Goal: Task Accomplishment & Management: Manage account settings

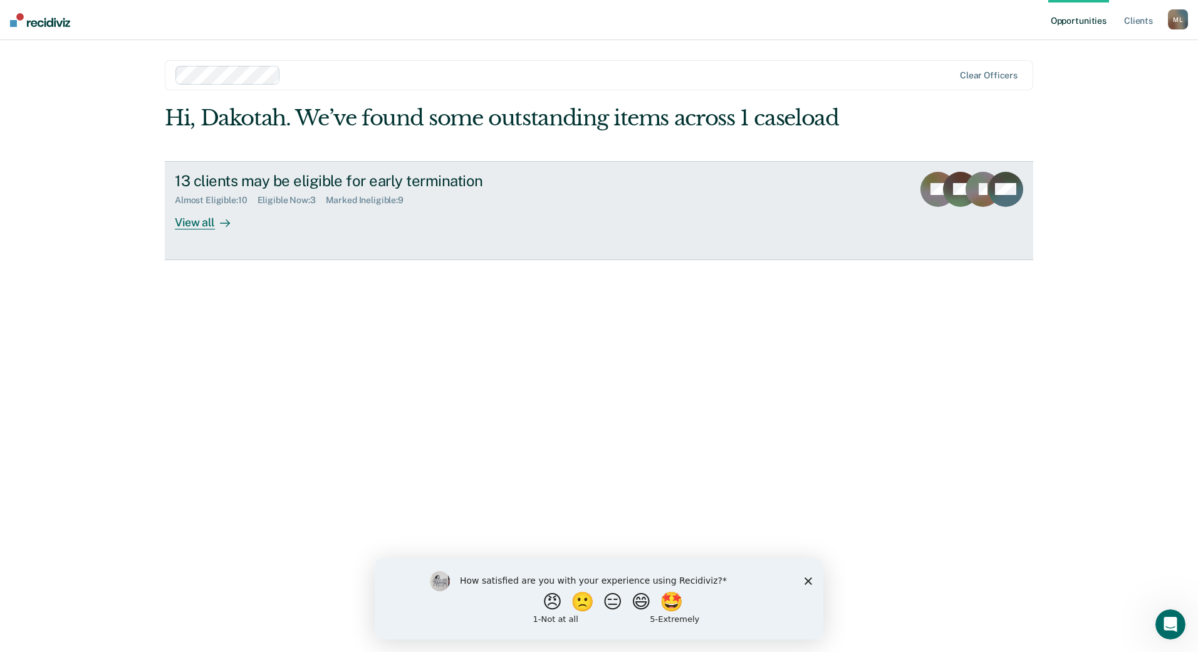
click at [221, 231] on link "13 clients may be eligible for early termination Almost Eligible : 10 Eligible …" at bounding box center [599, 210] width 868 height 99
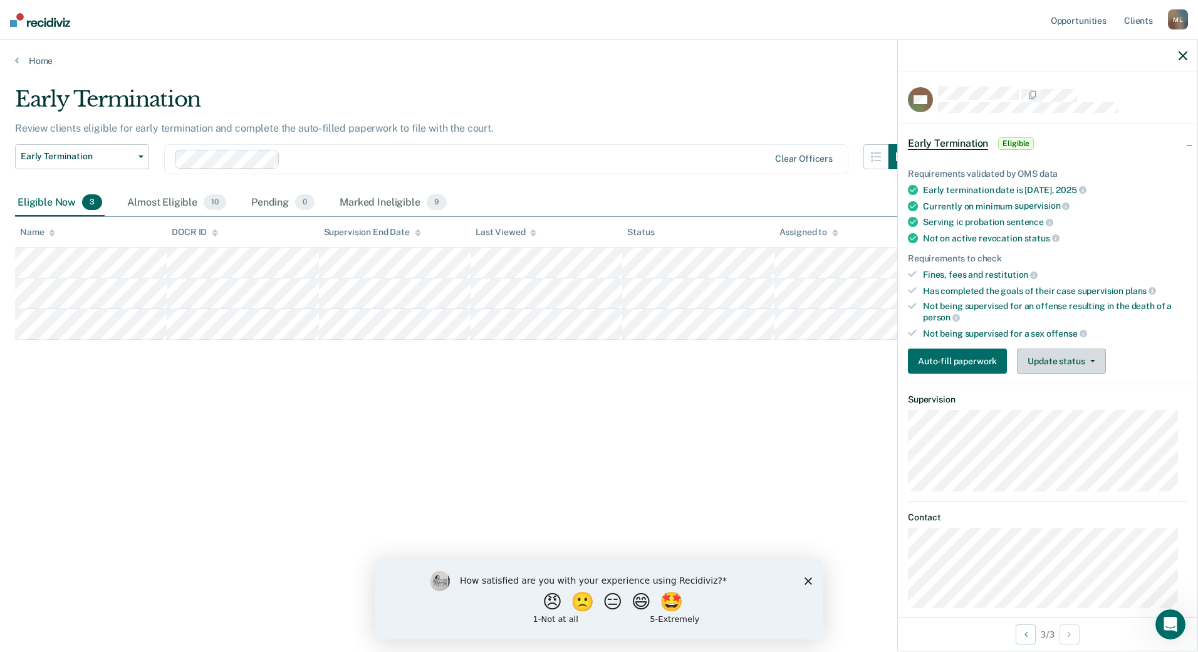
click at [1070, 367] on button "Update status" at bounding box center [1061, 360] width 88 height 25
click at [1055, 412] on button "Mark Ineligible" at bounding box center [1077, 411] width 121 height 20
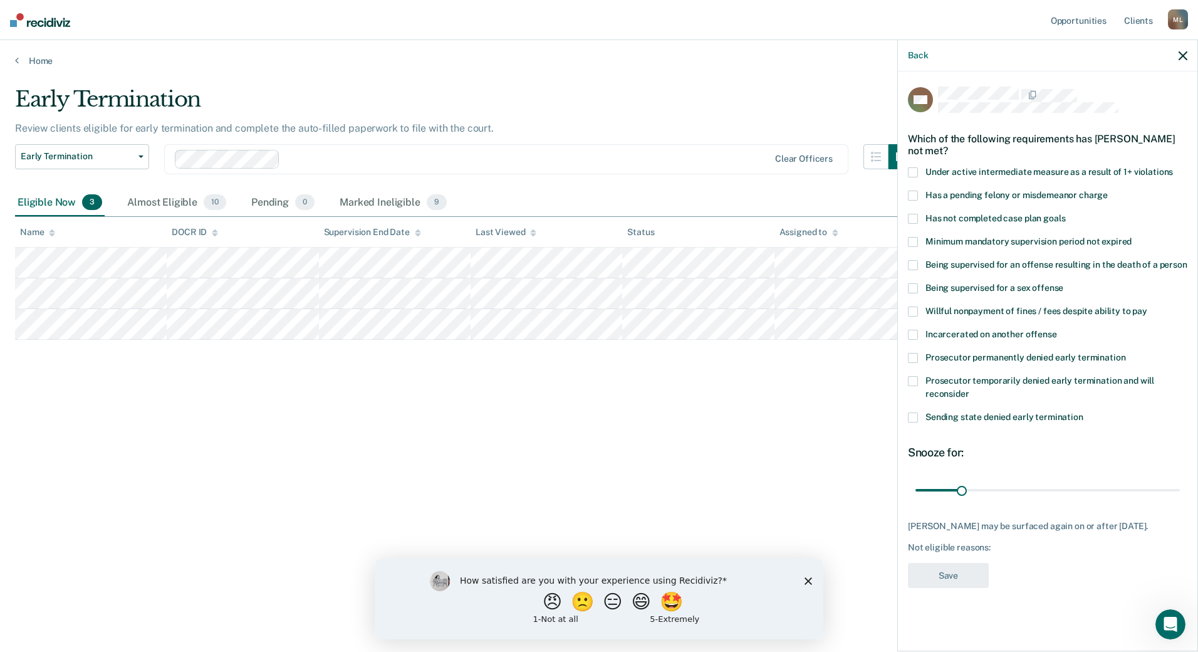
click at [927, 412] on span "Sending state denied early termination" at bounding box center [1004, 417] width 158 height 10
drag, startPoint x: 964, startPoint y: 496, endPoint x: 1046, endPoint y: 490, distance: 82.3
type input "89"
click at [1046, 490] on input "range" at bounding box center [1047, 490] width 264 height 22
click at [967, 575] on button "Save" at bounding box center [948, 576] width 81 height 26
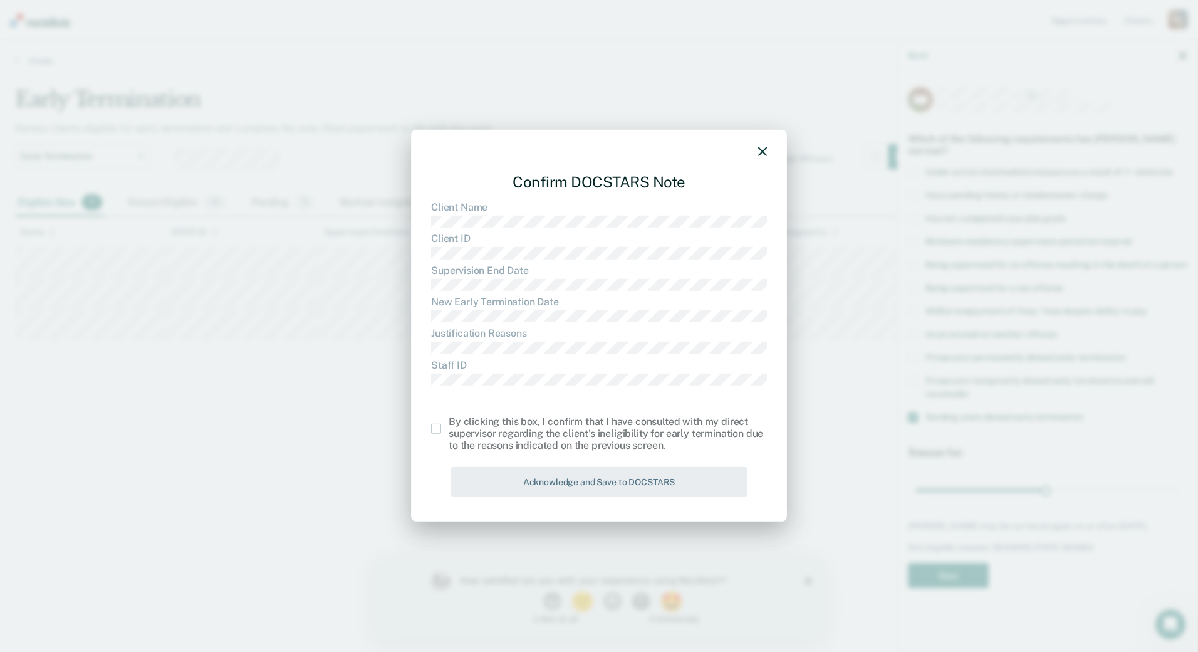
click at [433, 427] on span at bounding box center [436, 429] width 10 height 10
click at [449, 424] on input "checkbox" at bounding box center [449, 424] width 0 height 0
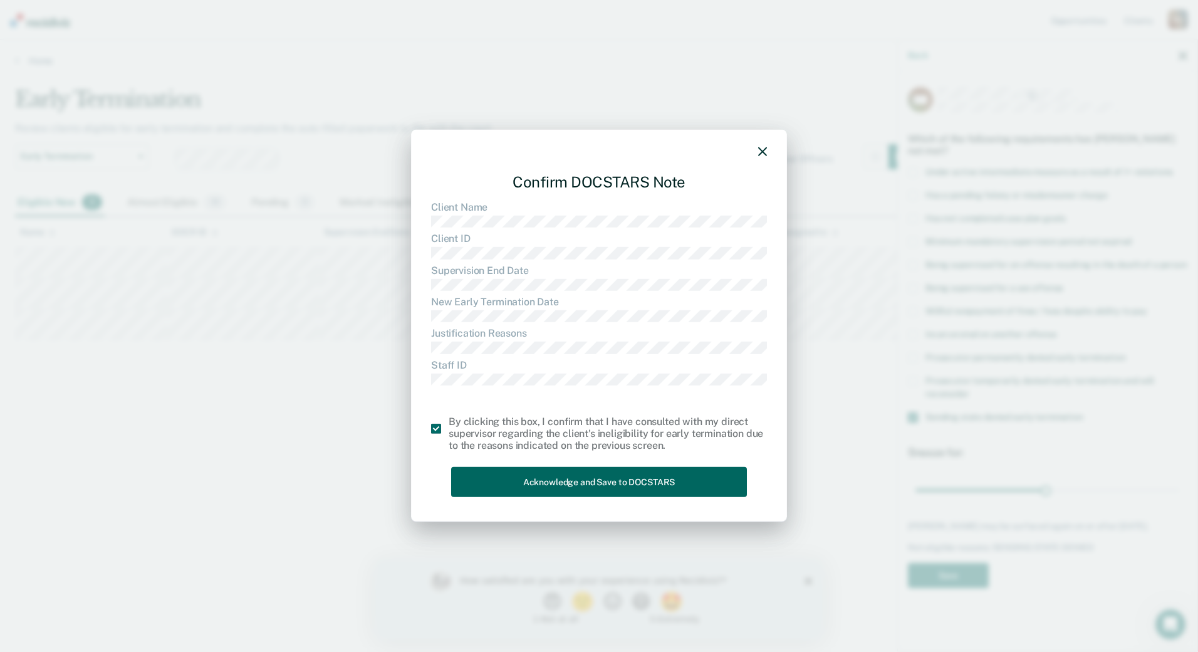
click at [501, 466] on div "Confirm DOCSTARS Note Client Name Client ID Supervision End Date New Early Term…" at bounding box center [599, 332] width 336 height 339
click at [506, 478] on button "Acknowledge and Save to DOCSTARS" at bounding box center [599, 481] width 296 height 31
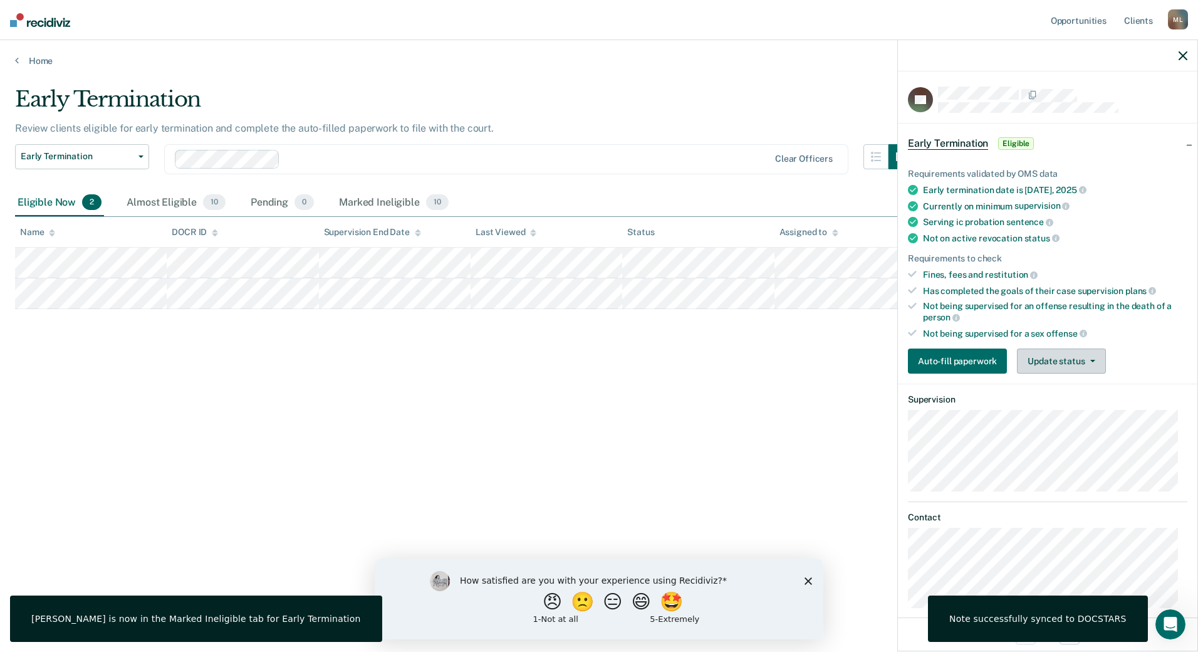
click at [1046, 360] on button "Update status" at bounding box center [1061, 360] width 88 height 25
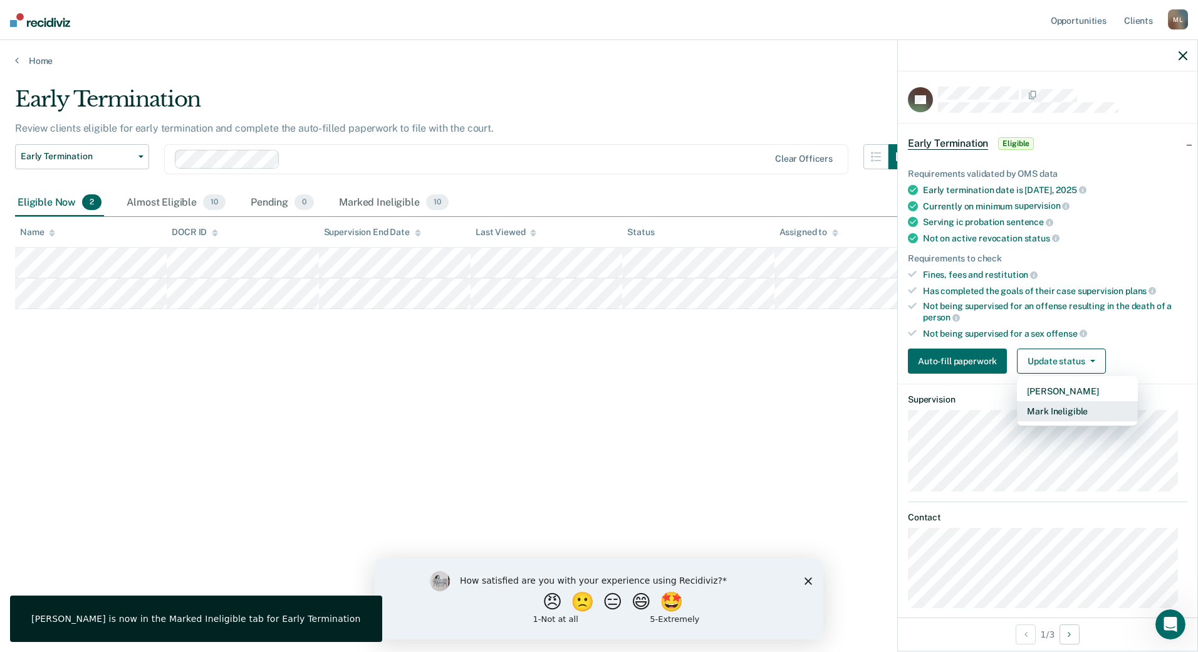
click at [1054, 409] on button "Mark Ineligible" at bounding box center [1077, 411] width 121 height 20
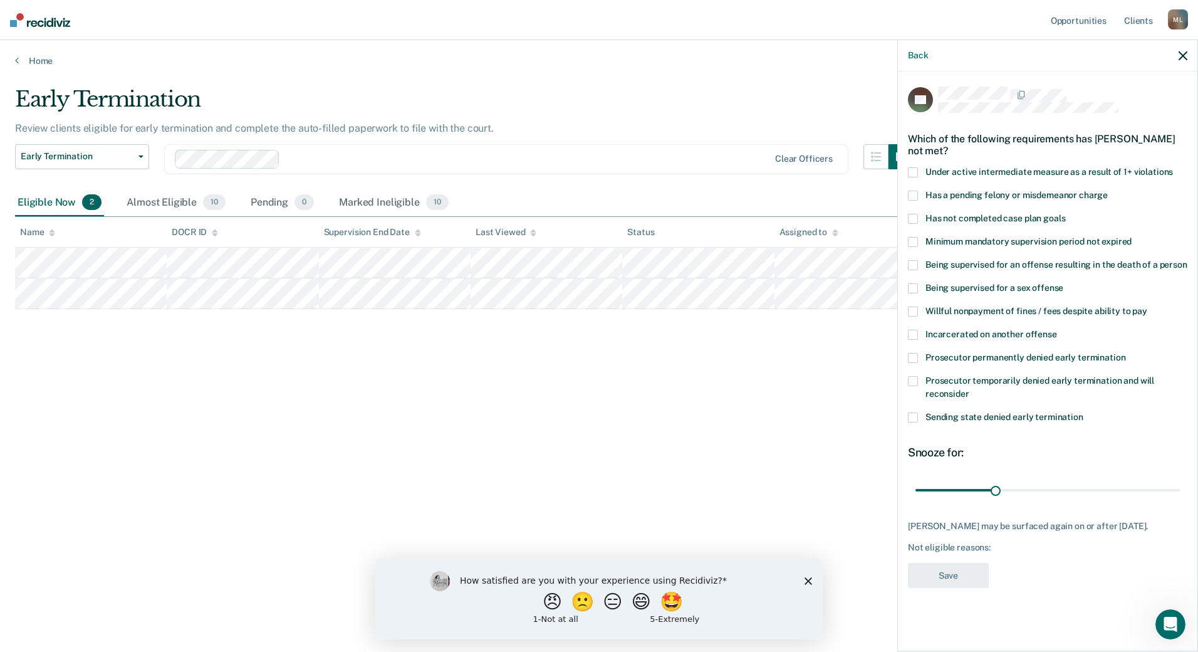
click at [921, 199] on label "Has a pending felony or misdemeanor charge" at bounding box center [1047, 196] width 279 height 13
drag, startPoint x: 999, startPoint y: 493, endPoint x: 1073, endPoint y: 491, distance: 74.0
type input "60"
click at [1073, 491] on input "range" at bounding box center [1047, 490] width 264 height 22
click at [967, 579] on button "Save" at bounding box center [948, 576] width 81 height 26
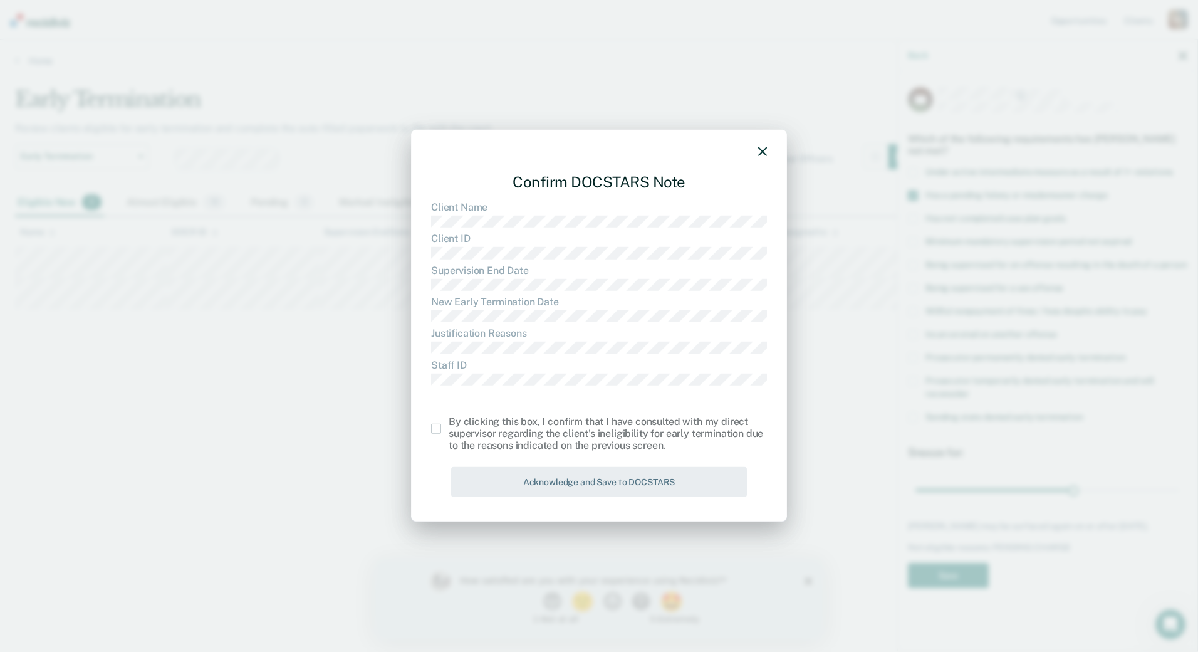
drag, startPoint x: 407, startPoint y: 427, endPoint x: 435, endPoint y: 428, distance: 28.2
click at [408, 427] on div "Confirm DOCSTARS Note Client Name Client ID Supervision End Date New Early Term…" at bounding box center [599, 326] width 1198 height 652
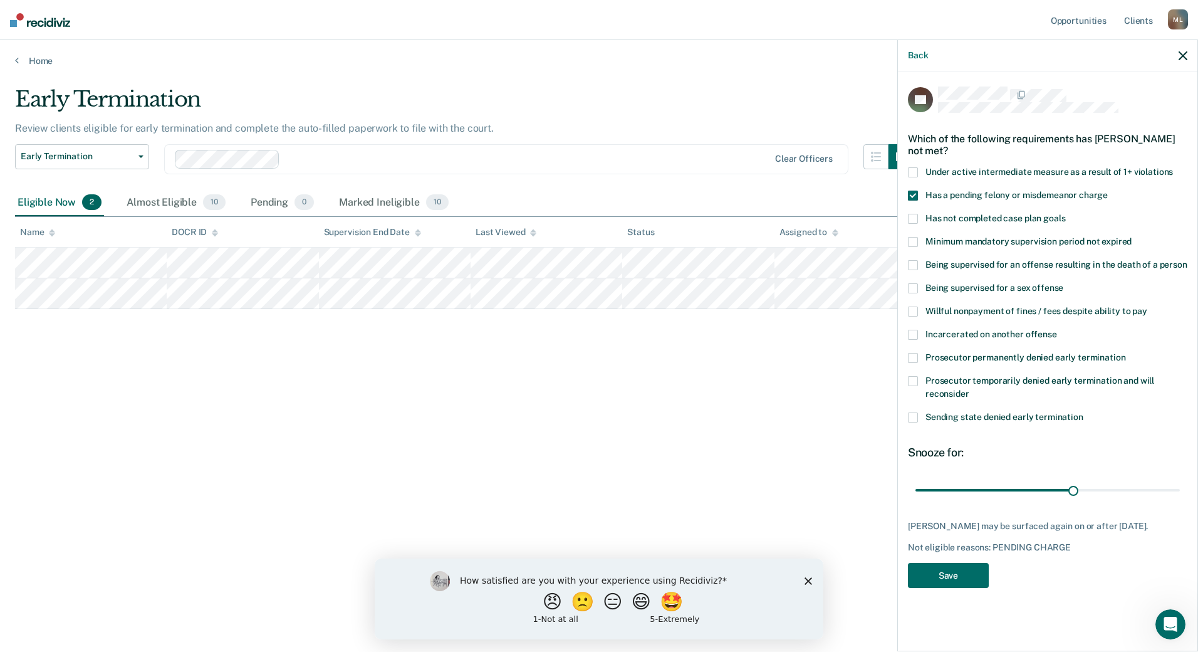
click at [435, 428] on div "Confirm DOCSTARS Note Client Name Client ID Supervision End Date New Early Term…" at bounding box center [599, 326] width 1198 height 652
click at [957, 563] on button "Save" at bounding box center [948, 576] width 81 height 26
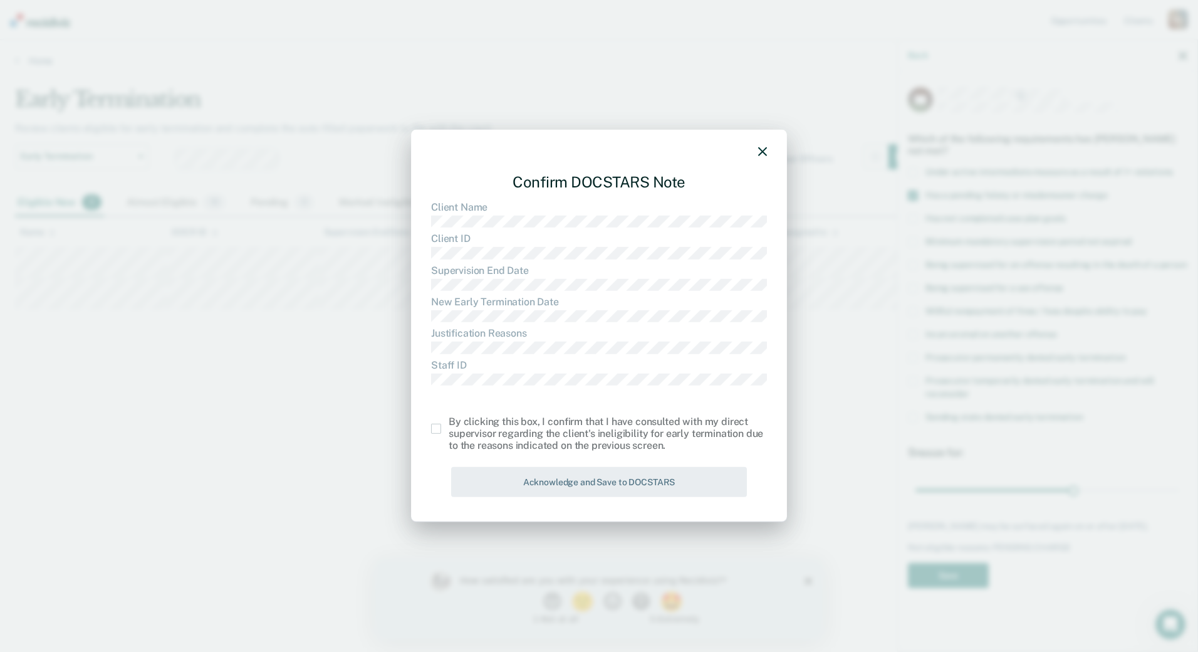
click at [436, 433] on span at bounding box center [436, 429] width 10 height 10
click at [449, 424] on input "checkbox" at bounding box center [449, 424] width 0 height 0
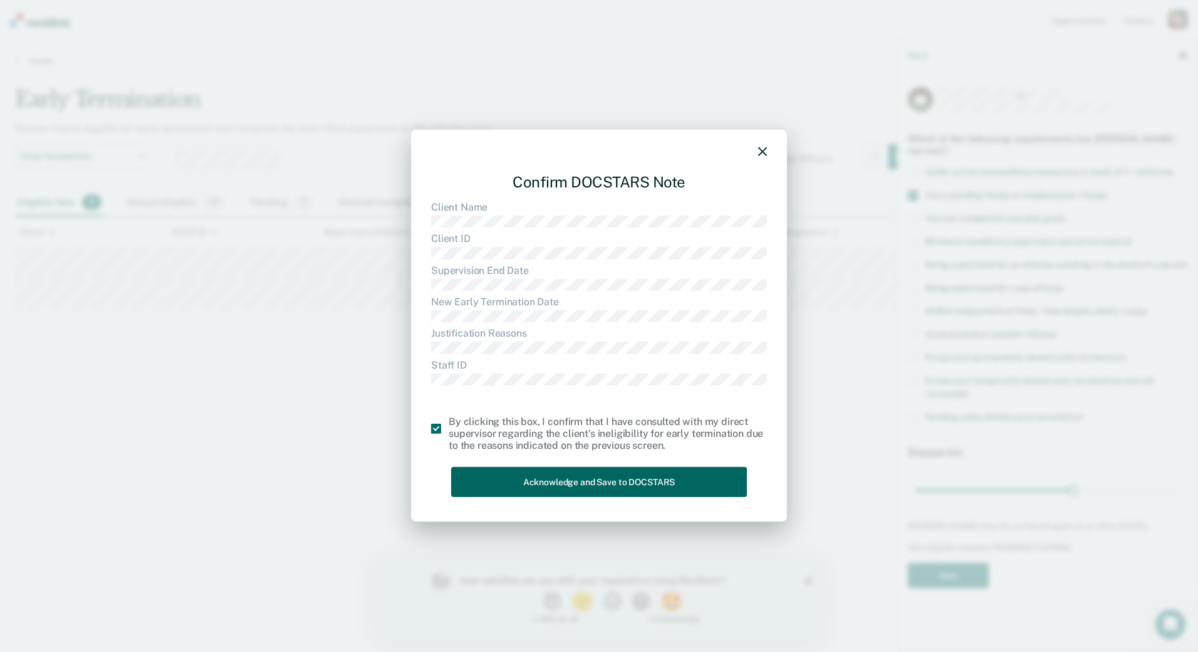
click at [522, 472] on button "Acknowledge and Save to DOCSTARS" at bounding box center [599, 481] width 296 height 31
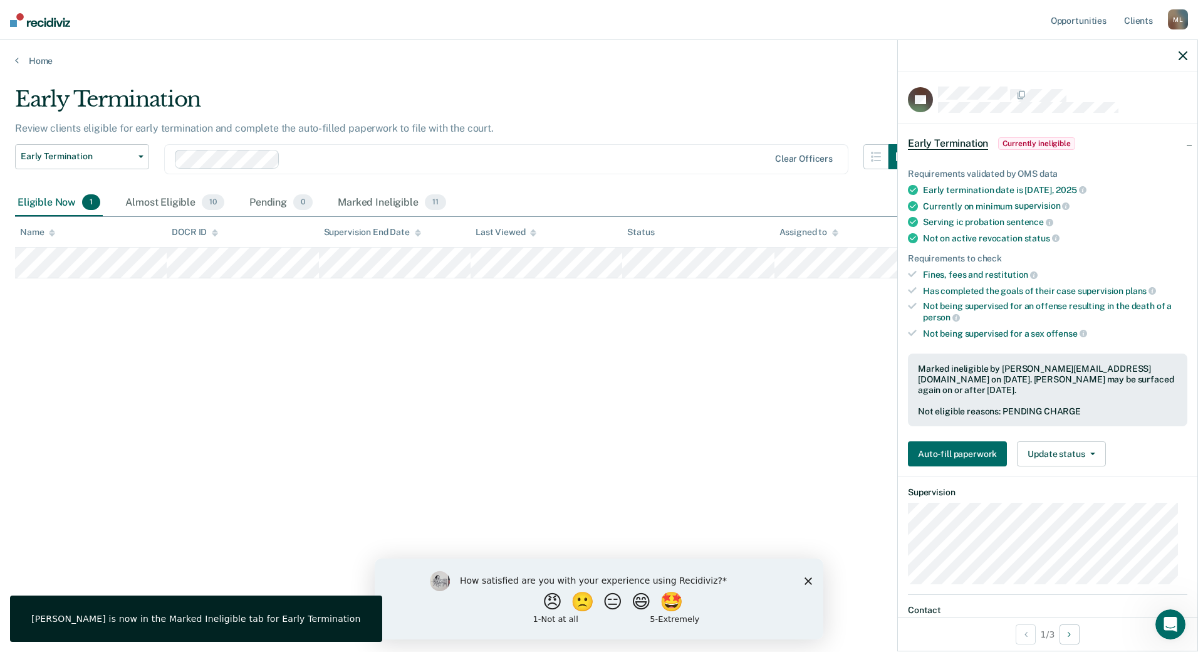
click at [1185, 59] on icon "button" at bounding box center [1183, 55] width 9 height 9
